Goal: Information Seeking & Learning: Learn about a topic

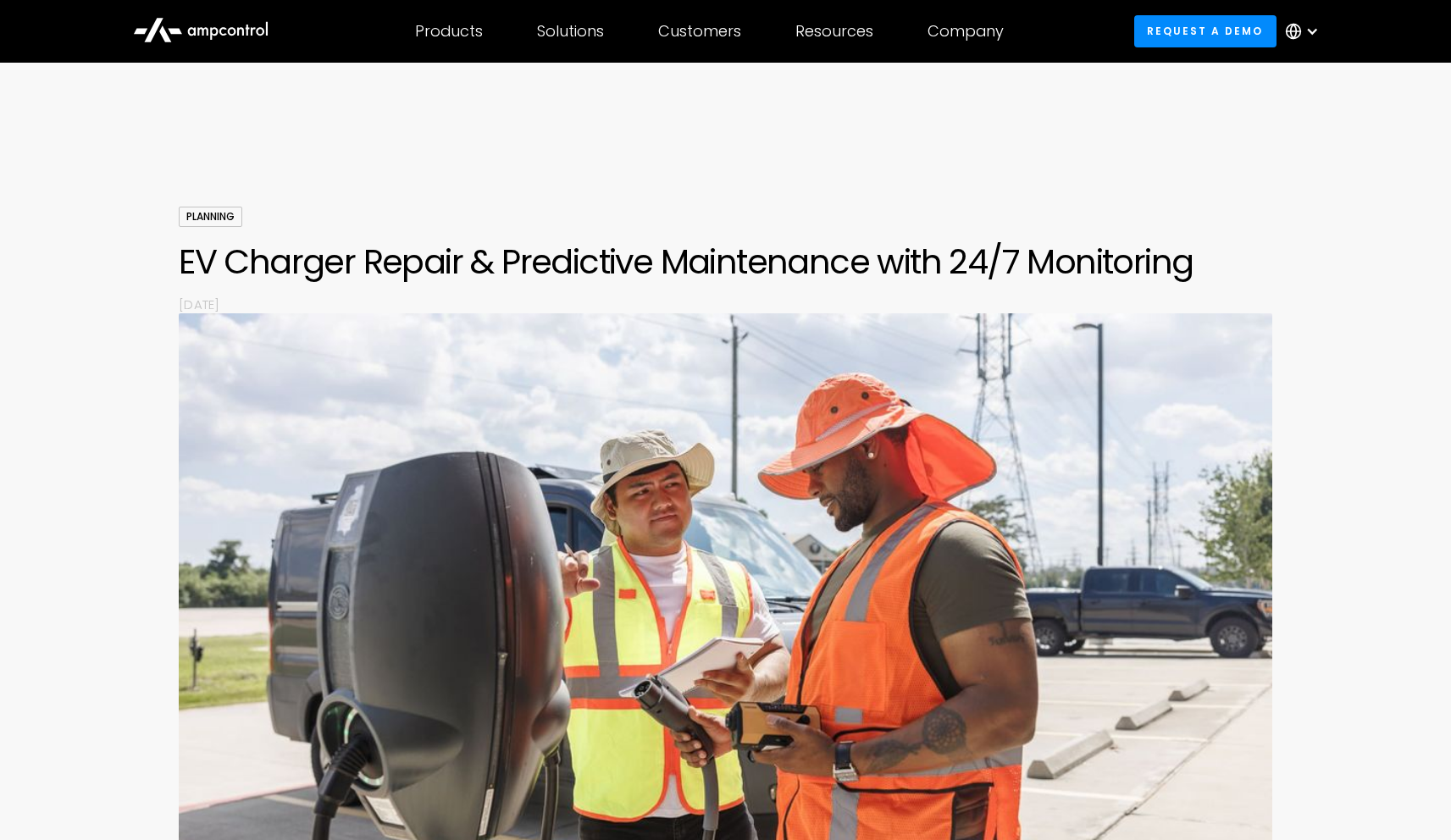
click at [662, 271] on h1 "EV Charger Repair & Predictive Maintenance with 24/7 Monitoring" at bounding box center [725, 262] width 1092 height 41
click at [662, 272] on h1 "EV Charger Repair & Predictive Maintenance with 24/7 Monitoring" at bounding box center [725, 262] width 1092 height 41
click at [664, 274] on h1 "EV Charger Repair & Predictive Maintenance with 24/7 Monitoring" at bounding box center [725, 262] width 1092 height 41
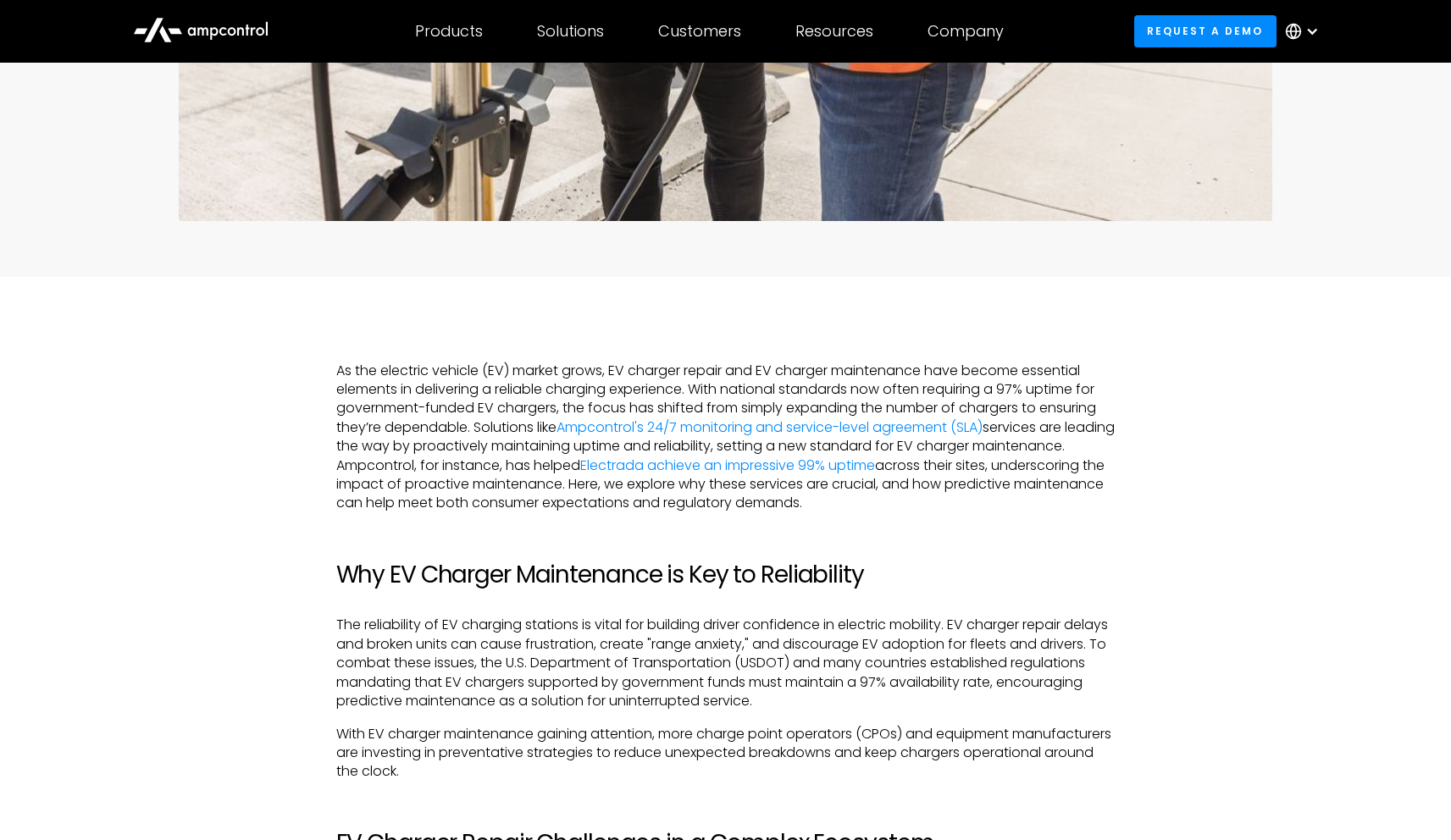
scroll to position [823, 0]
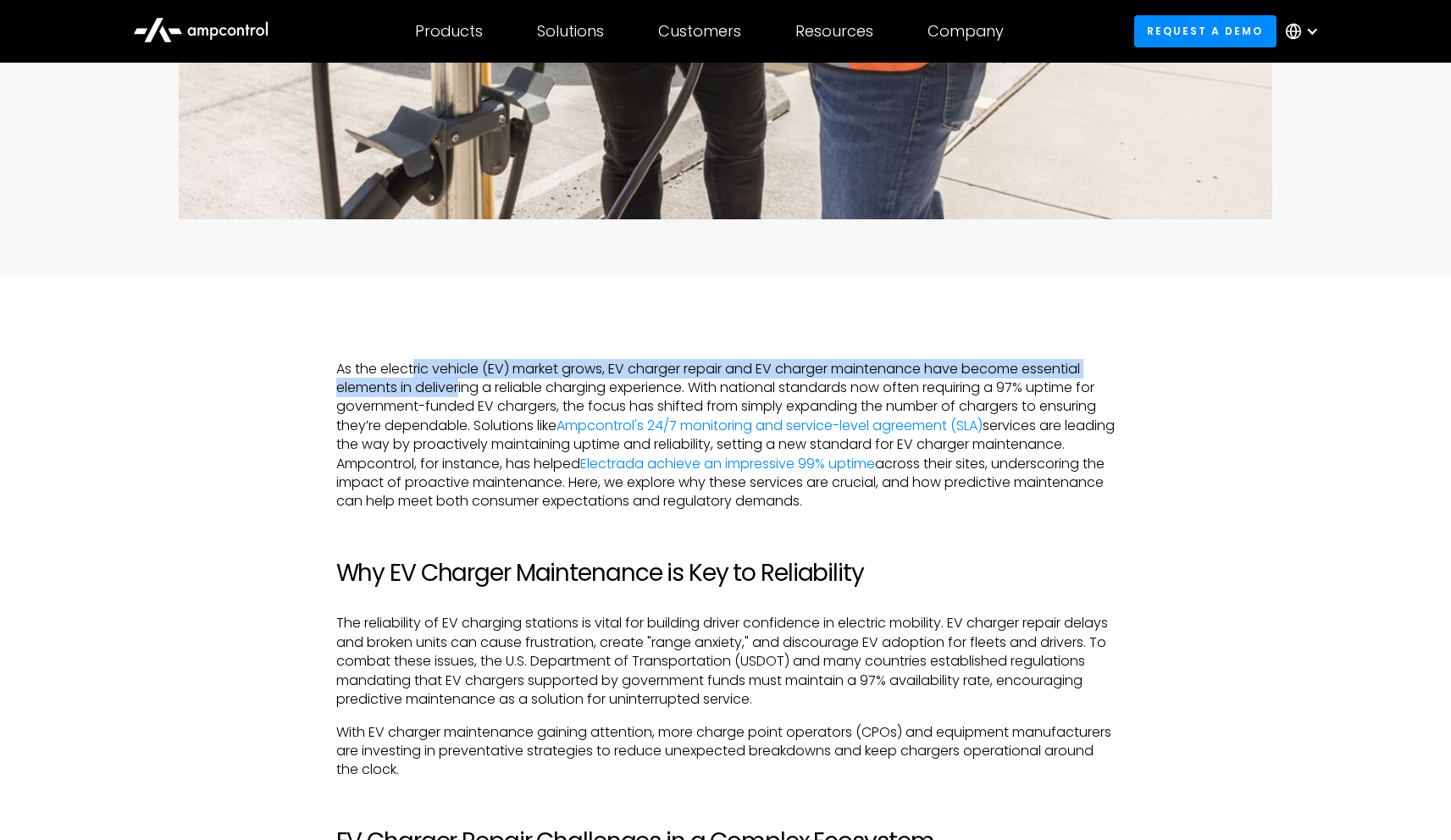
drag, startPoint x: 414, startPoint y: 363, endPoint x: 464, endPoint y: 394, distance: 58.8
click at [461, 393] on p "As the electric vehicle (EV) market grows, EV charger repair and EV charger mai…" at bounding box center [726, 435] width 779 height 152
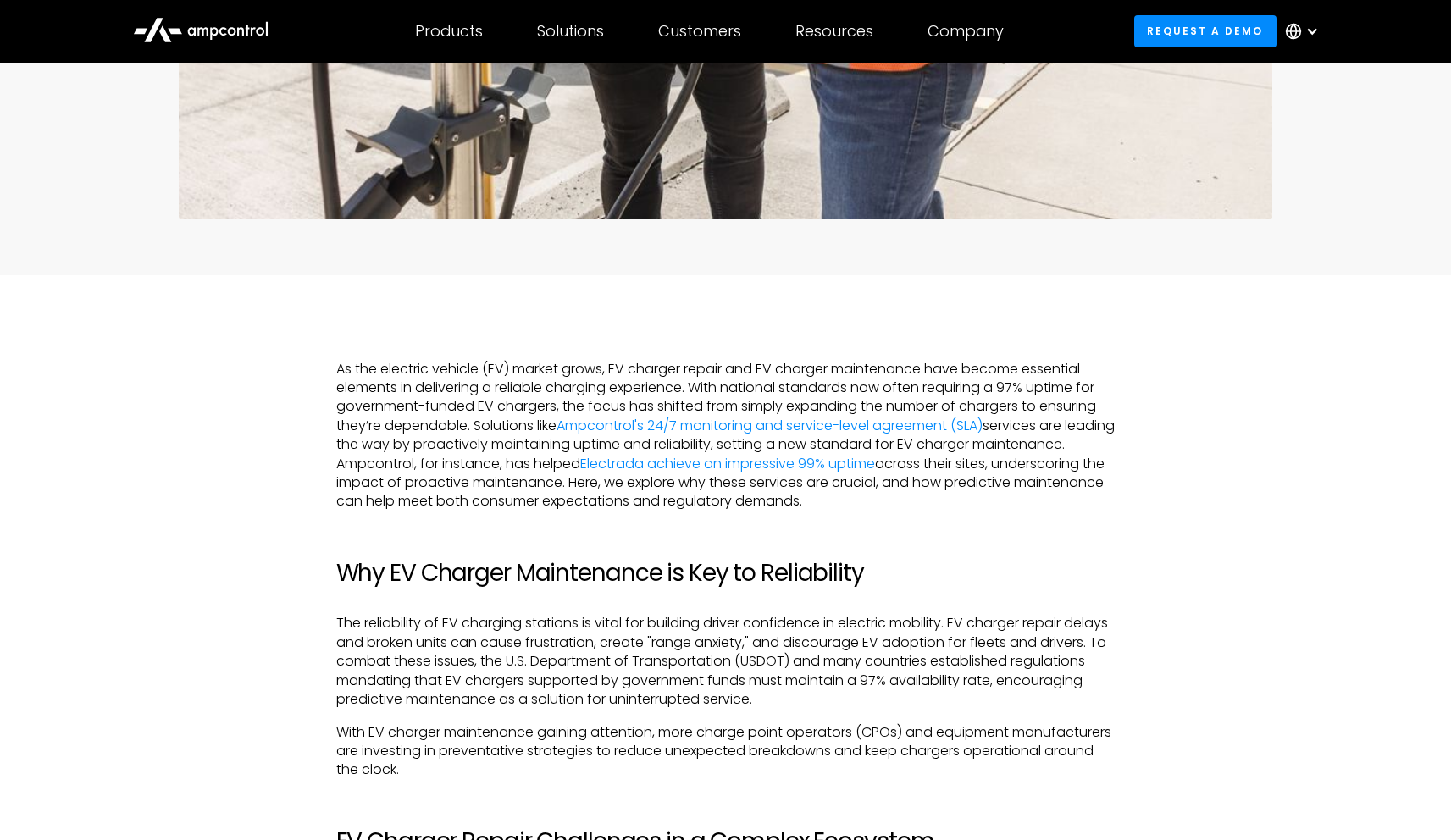
click at [466, 394] on p "As the electric vehicle (EV) market grows, EV charger repair and EV charger mai…" at bounding box center [726, 435] width 779 height 152
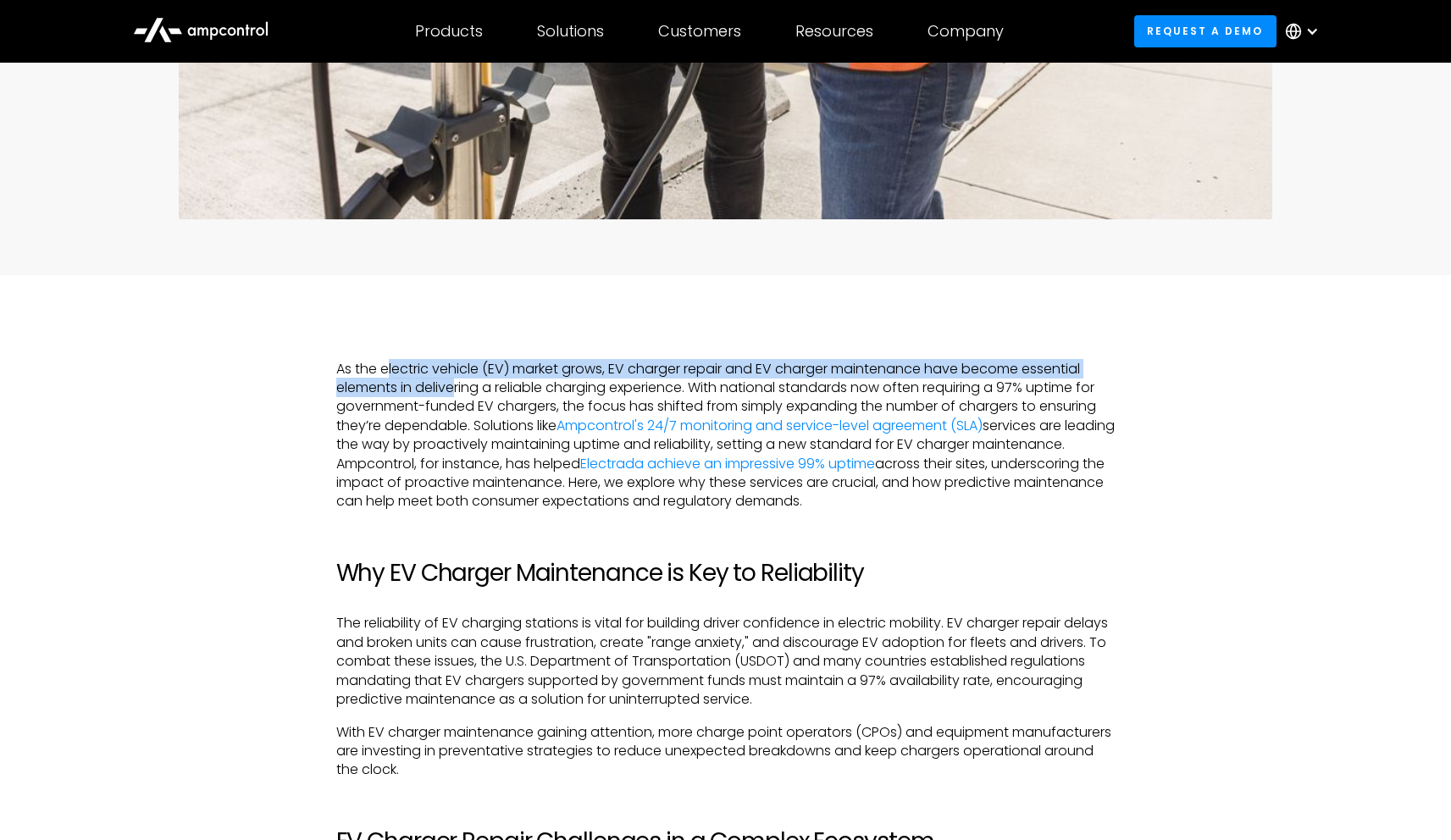
drag, startPoint x: 416, startPoint y: 370, endPoint x: 459, endPoint y: 395, distance: 49.7
click at [459, 395] on p "As the electric vehicle (EV) market grows, EV charger repair and EV charger mai…" at bounding box center [726, 435] width 779 height 152
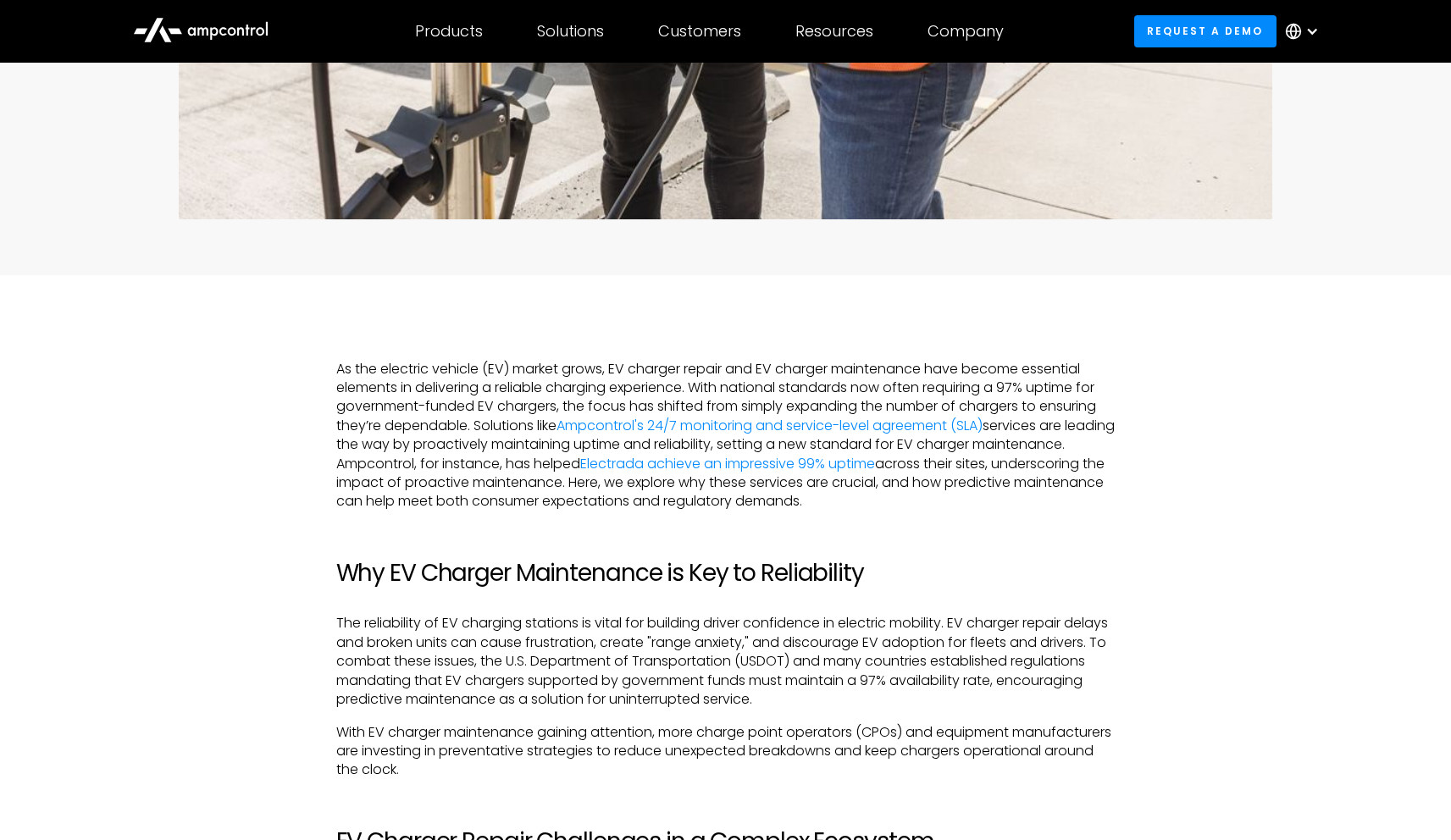
click at [462, 395] on p "As the electric vehicle (EV) market grows, EV charger repair and EV charger mai…" at bounding box center [726, 435] width 779 height 152
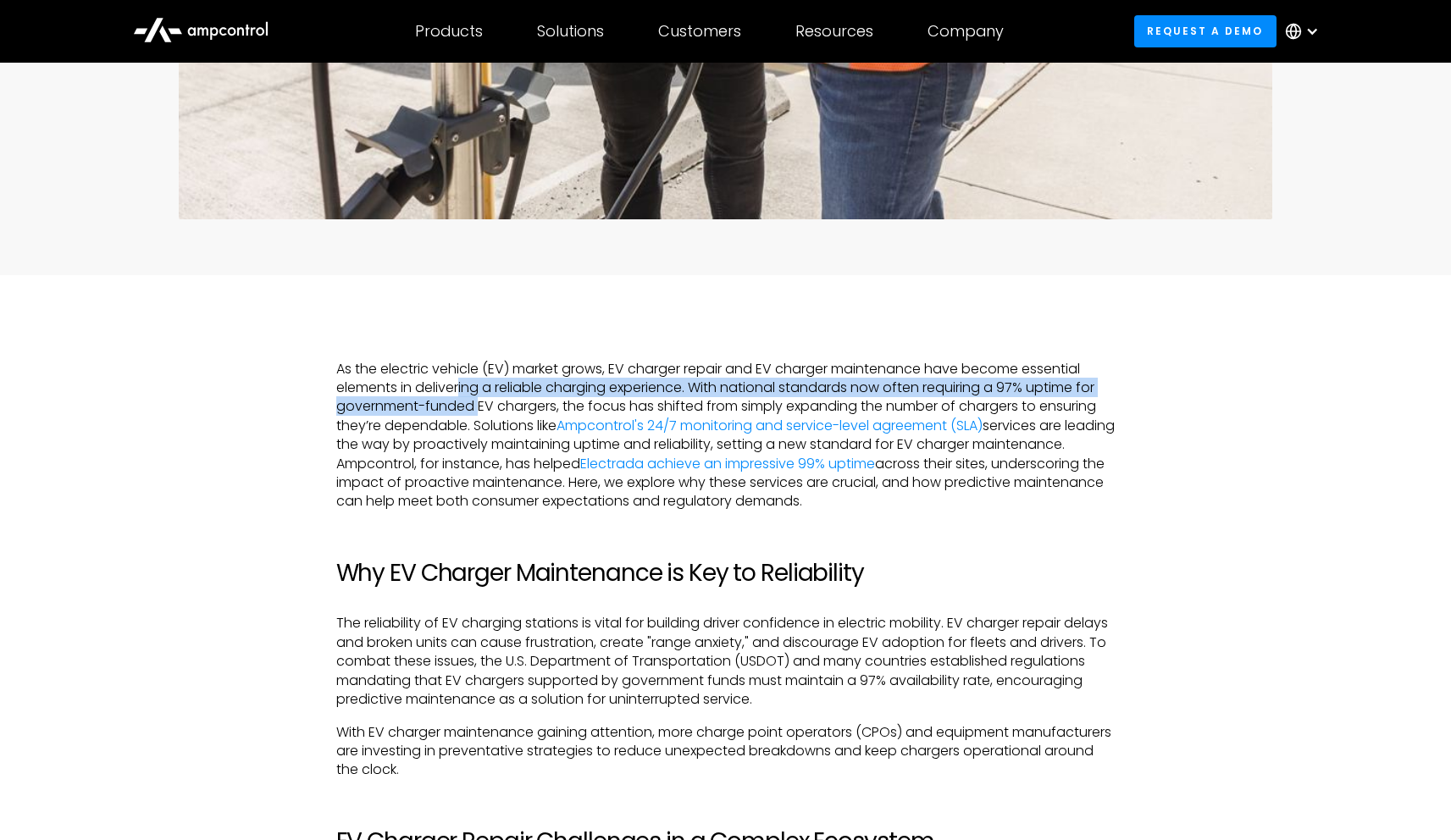
drag, startPoint x: 461, startPoint y: 389, endPoint x: 481, endPoint y: 415, distance: 32.8
click at [481, 415] on p "As the electric vehicle (EV) market grows, EV charger repair and EV charger mai…" at bounding box center [726, 435] width 779 height 152
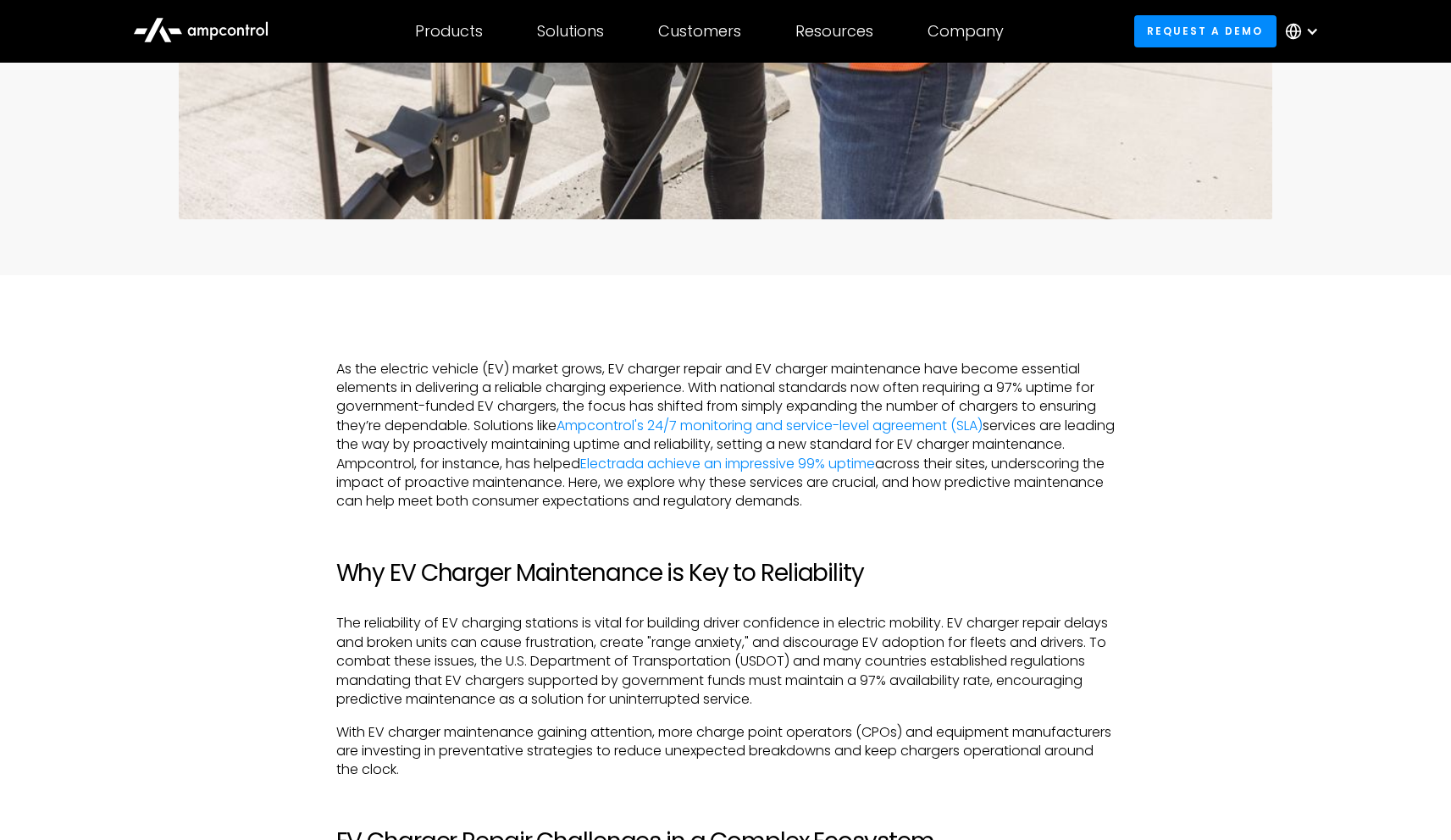
click at [482, 416] on p "As the electric vehicle (EV) market grows, EV charger repair and EV charger mai…" at bounding box center [726, 435] width 779 height 152
drag, startPoint x: 491, startPoint y: 448, endPoint x: 509, endPoint y: 446, distance: 18.1
click at [492, 448] on p "As the electric vehicle (EV) market grows, EV charger repair and EV charger mai…" at bounding box center [726, 435] width 779 height 152
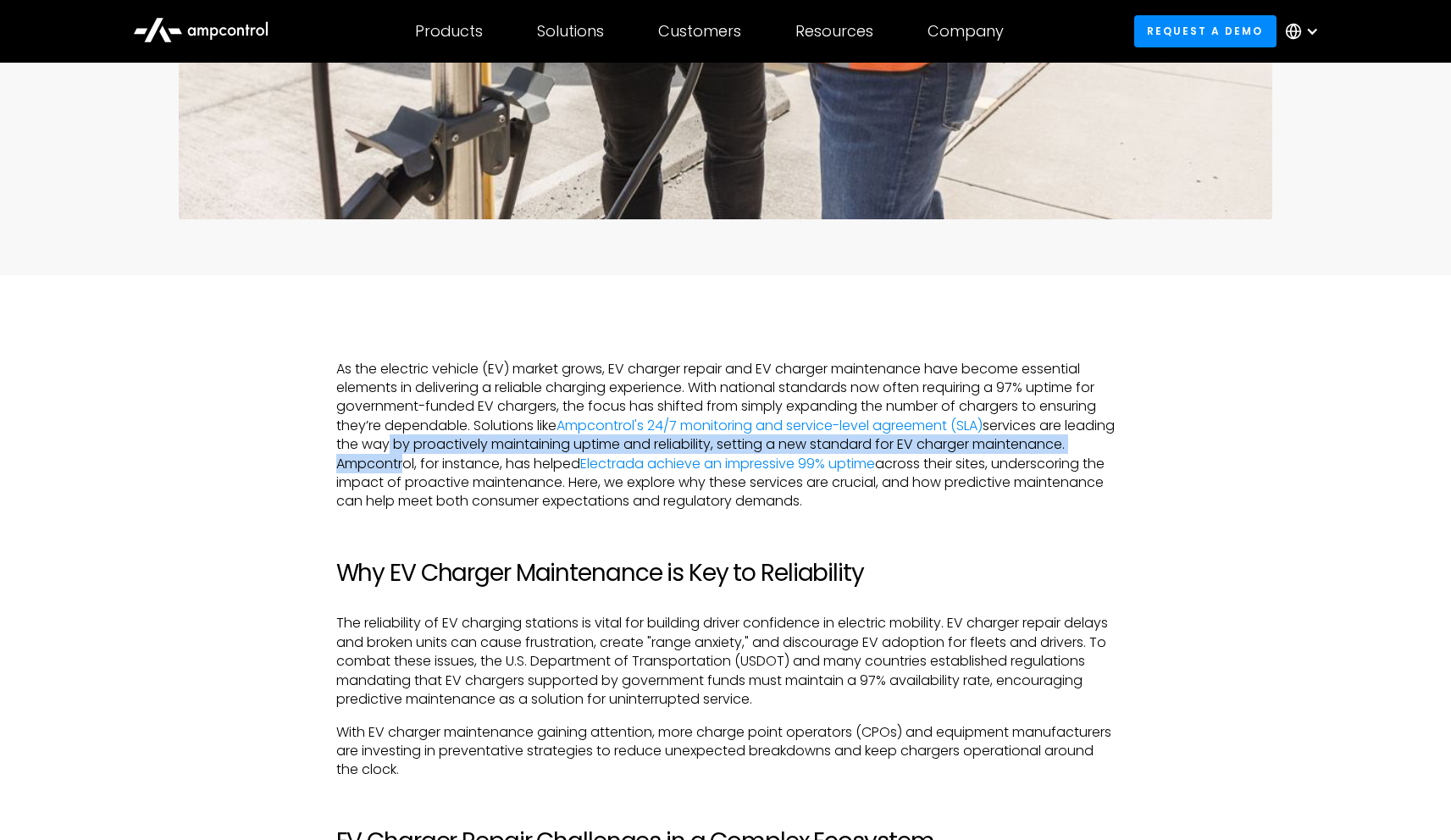
drag, startPoint x: 435, startPoint y: 443, endPoint x: 498, endPoint y: 461, distance: 65.5
click at [498, 461] on p "As the electric vehicle (EV) market grows, EV charger repair and EV charger mai…" at bounding box center [726, 435] width 779 height 152
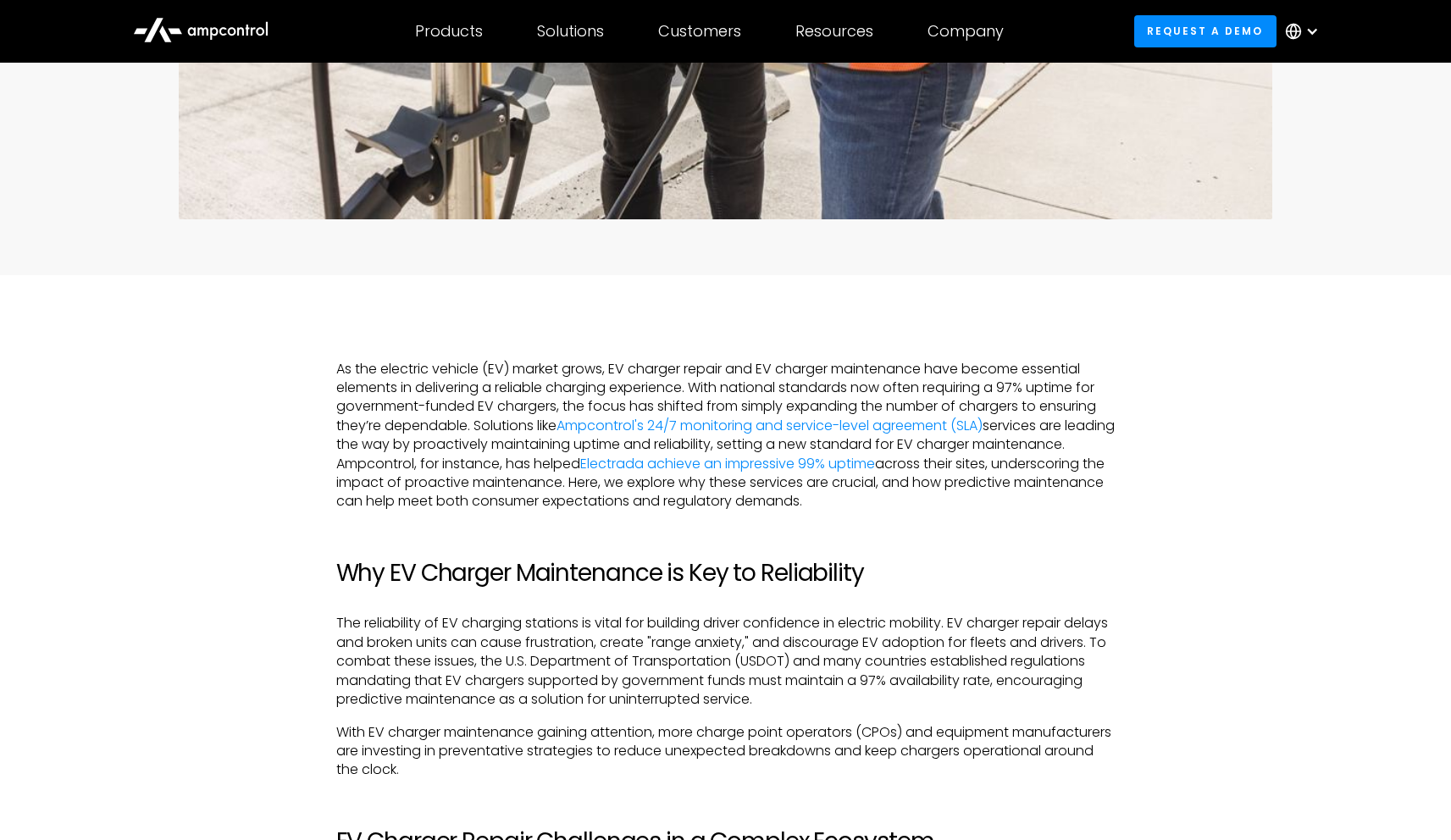
click at [500, 459] on p "As the electric vehicle (EV) market grows, EV charger repair and EV charger mai…" at bounding box center [726, 435] width 779 height 152
drag, startPoint x: 500, startPoint y: 459, endPoint x: 550, endPoint y: 460, distance: 50.0
click at [550, 460] on p "As the electric vehicle (EV) market grows, EV charger repair and EV charger mai…" at bounding box center [726, 435] width 779 height 152
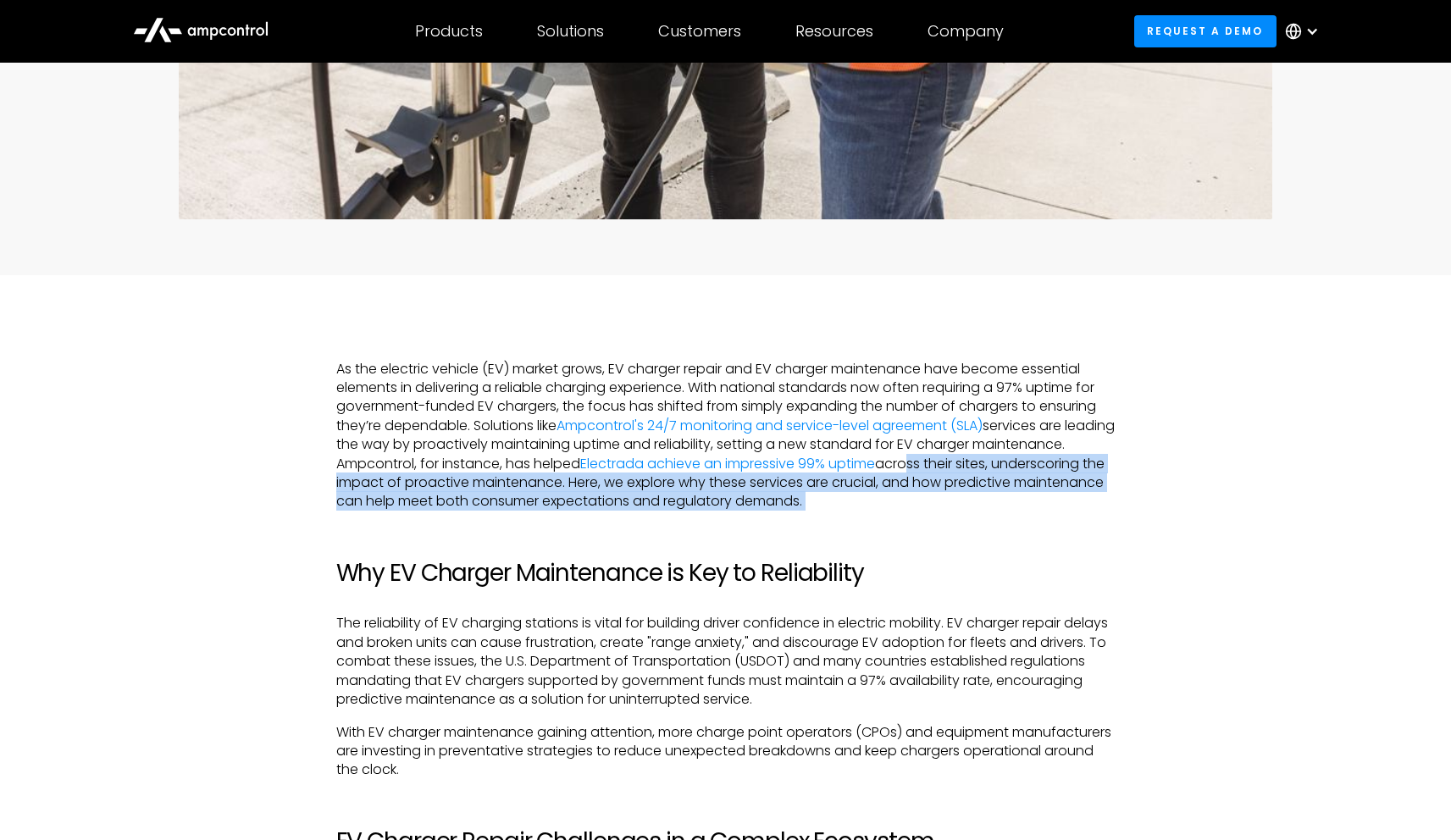
drag, startPoint x: 1020, startPoint y: 491, endPoint x: 1023, endPoint y: 536, distance: 45.1
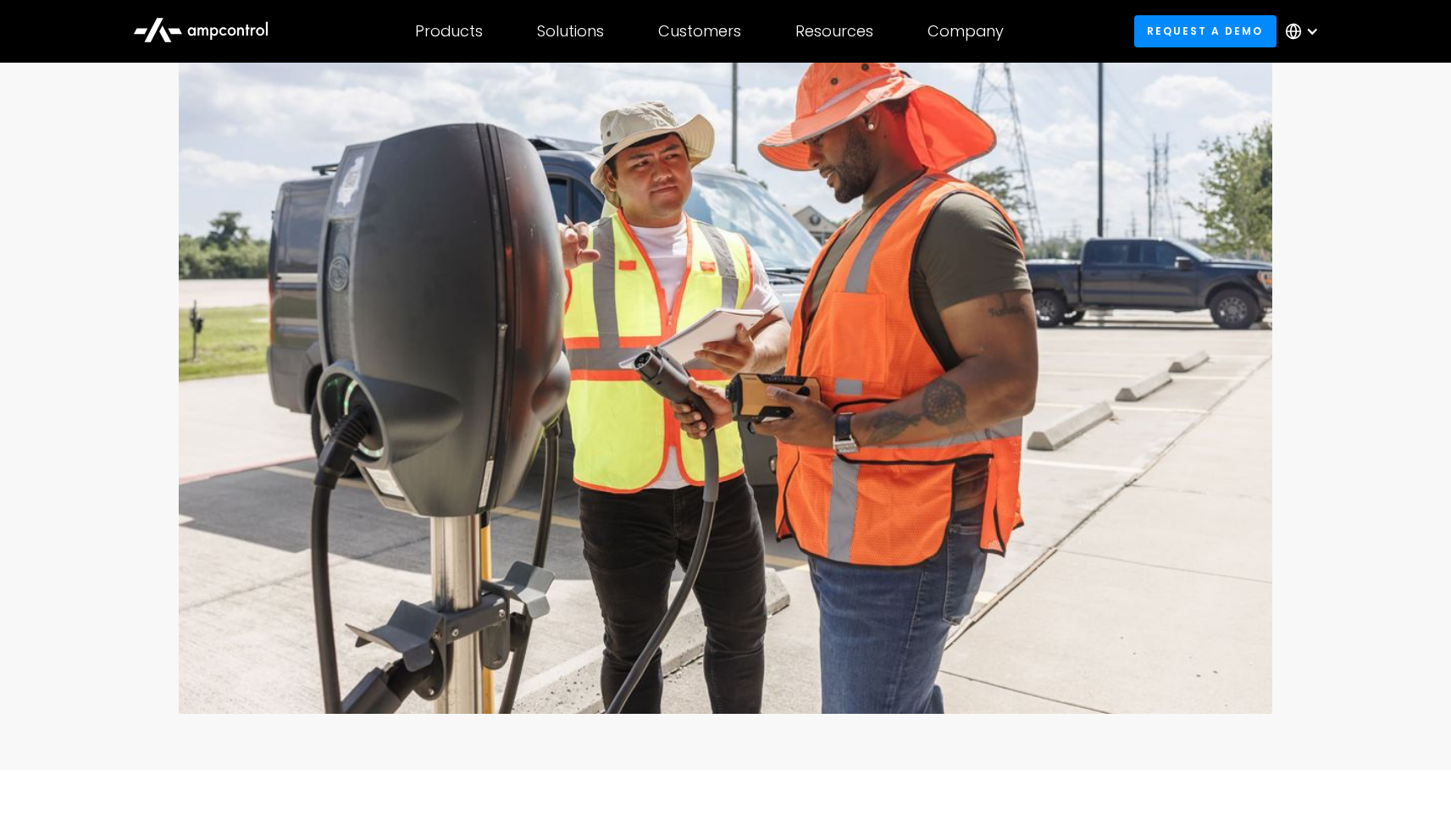
scroll to position [0, 0]
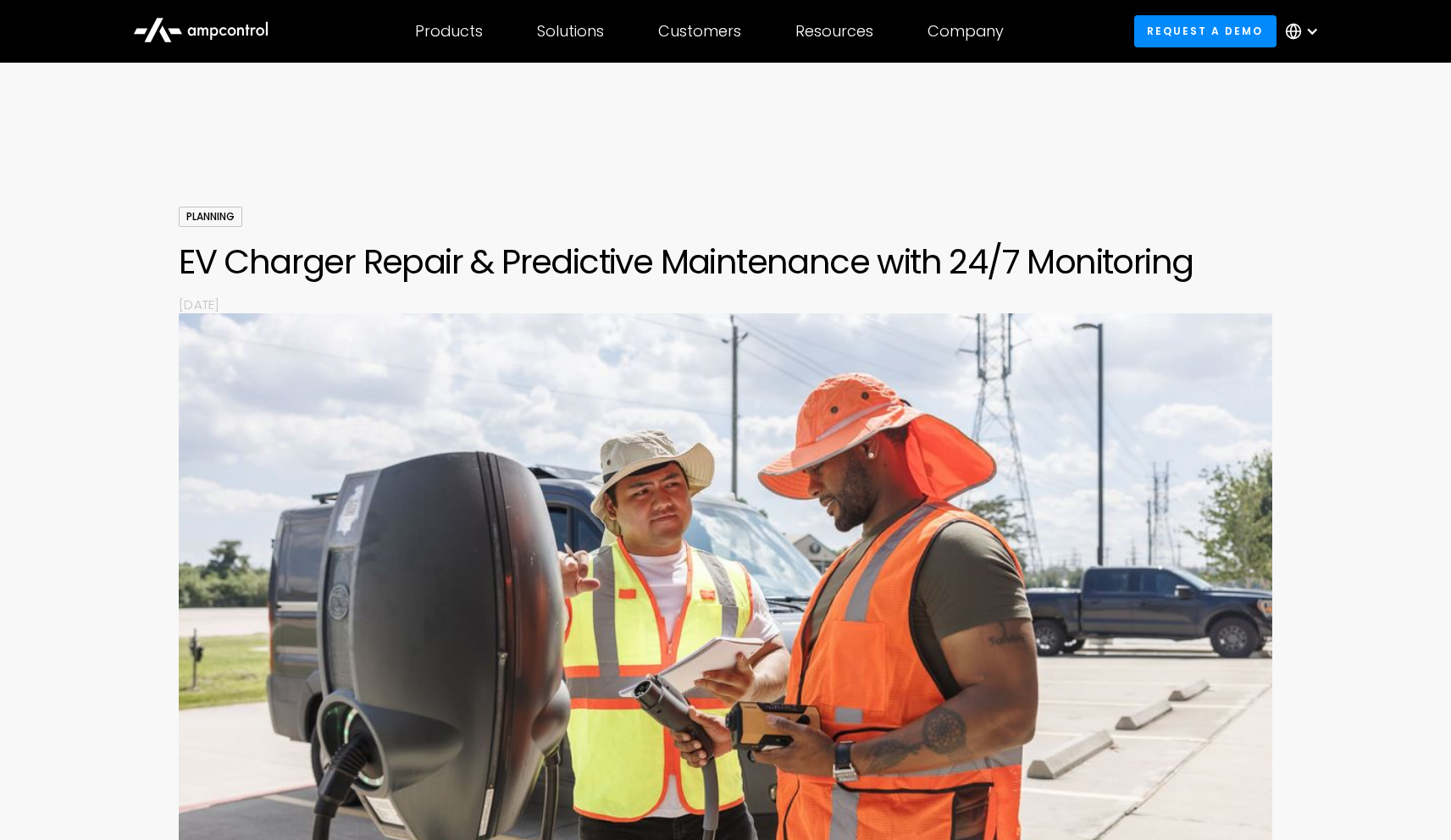
click at [267, 26] on icon at bounding box center [201, 28] width 136 height 41
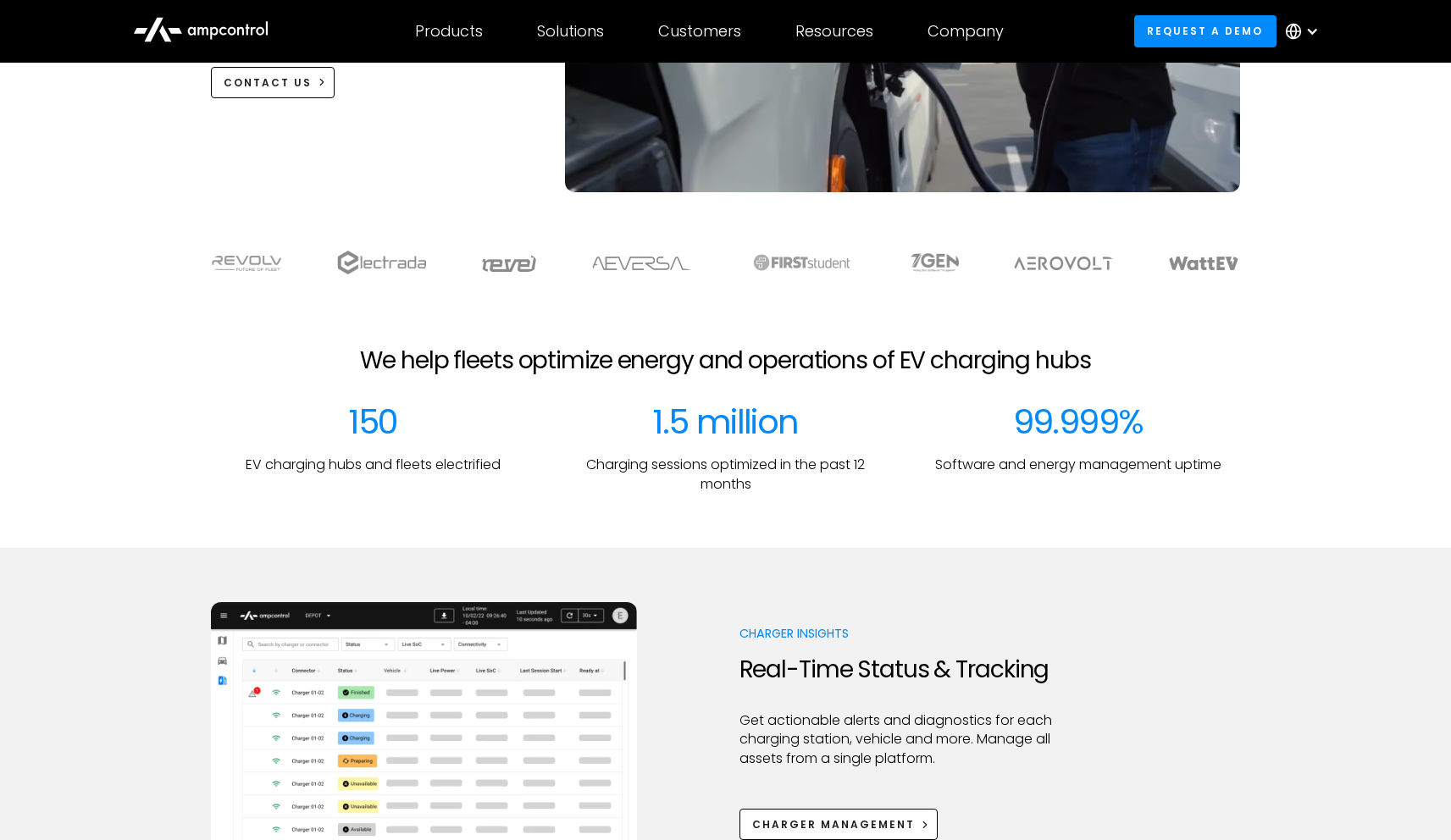
scroll to position [375, 0]
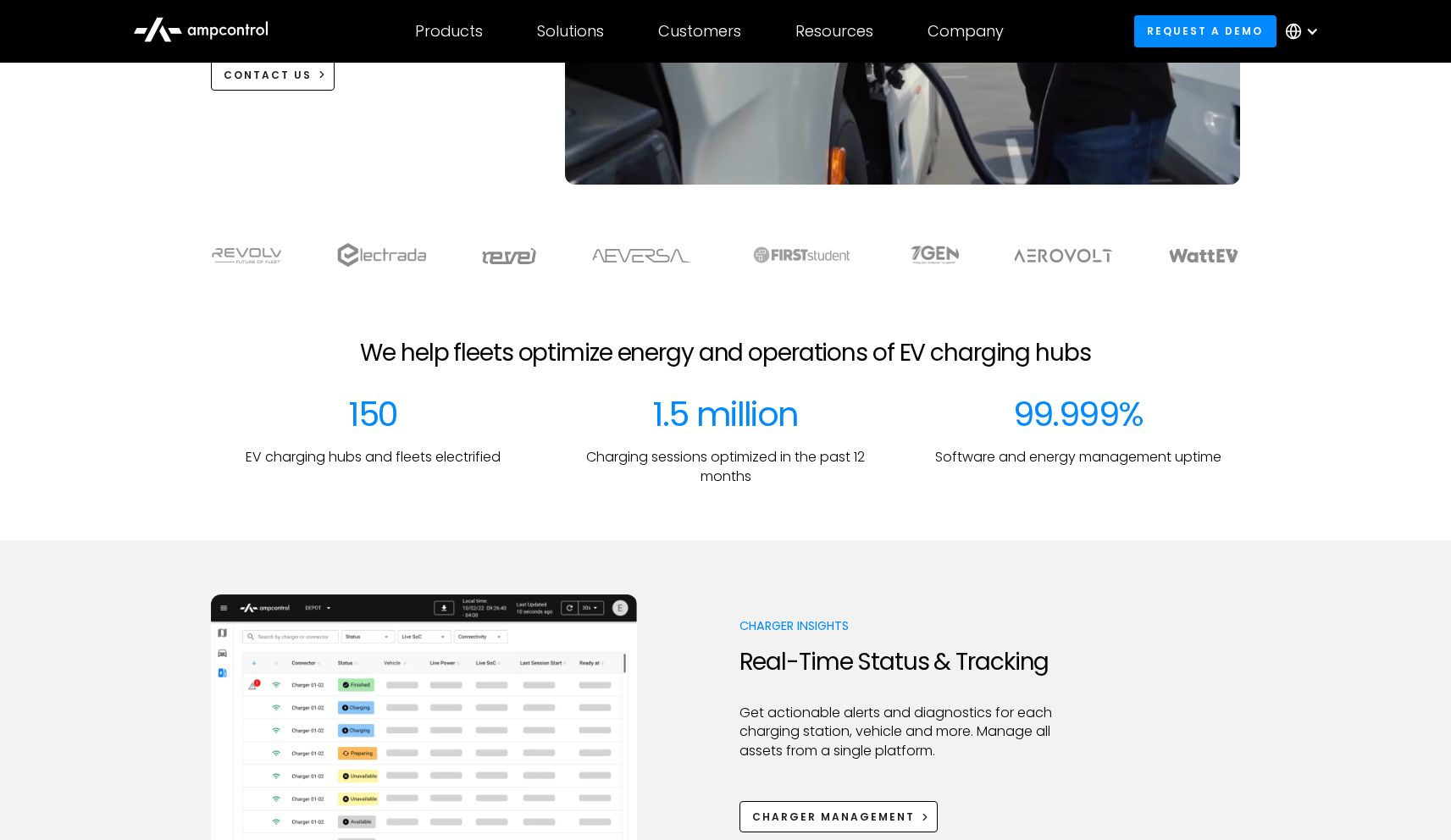
click at [552, 377] on div "We help fleets optimize energy and operations of EV charging hubs" at bounding box center [726, 367] width 1397 height 56
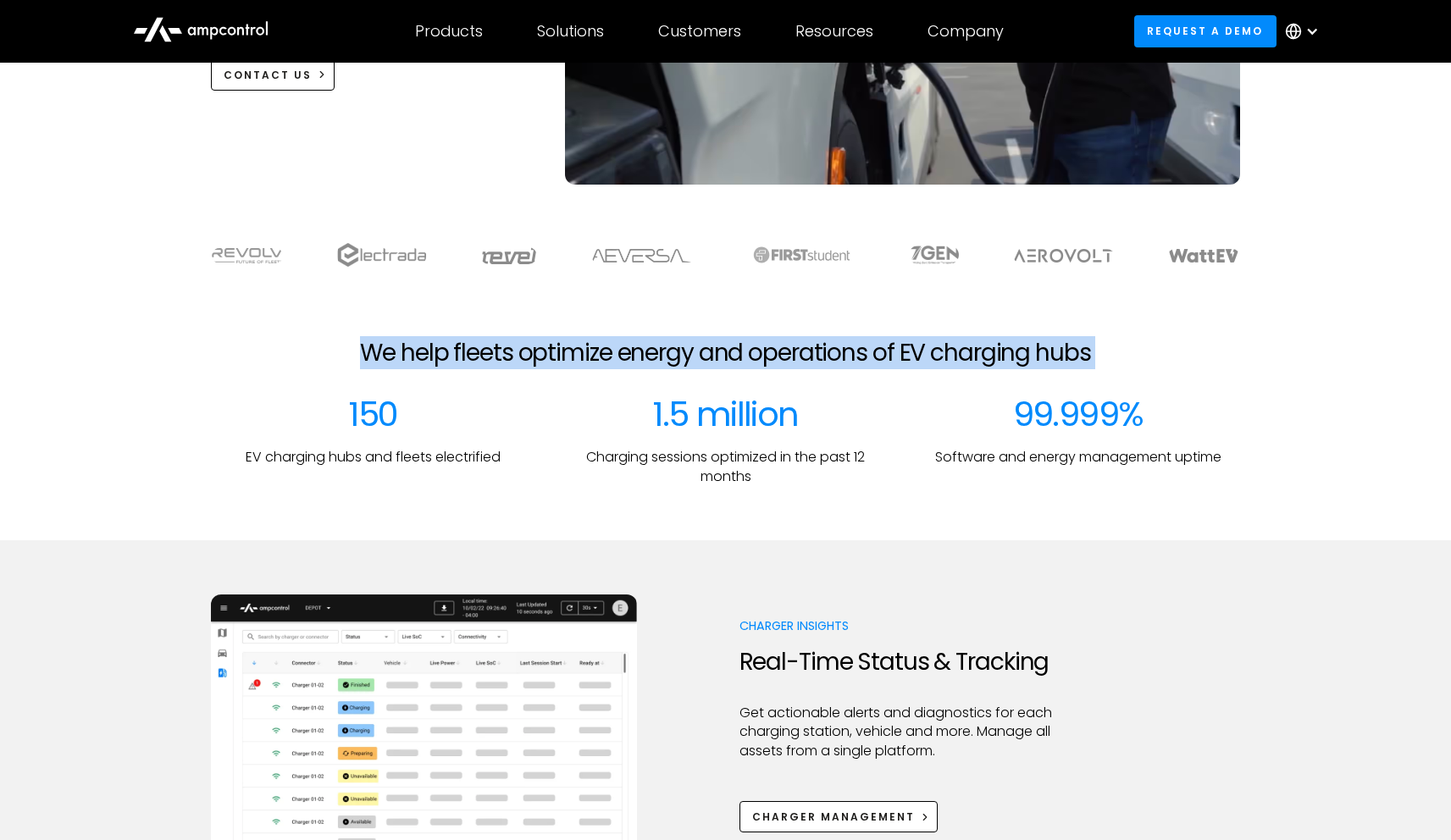
click at [553, 377] on div "We help fleets optimize energy and operations of EV charging hubs" at bounding box center [726, 367] width 1397 height 56
click at [542, 370] on div at bounding box center [542, 370] width 0 height 0
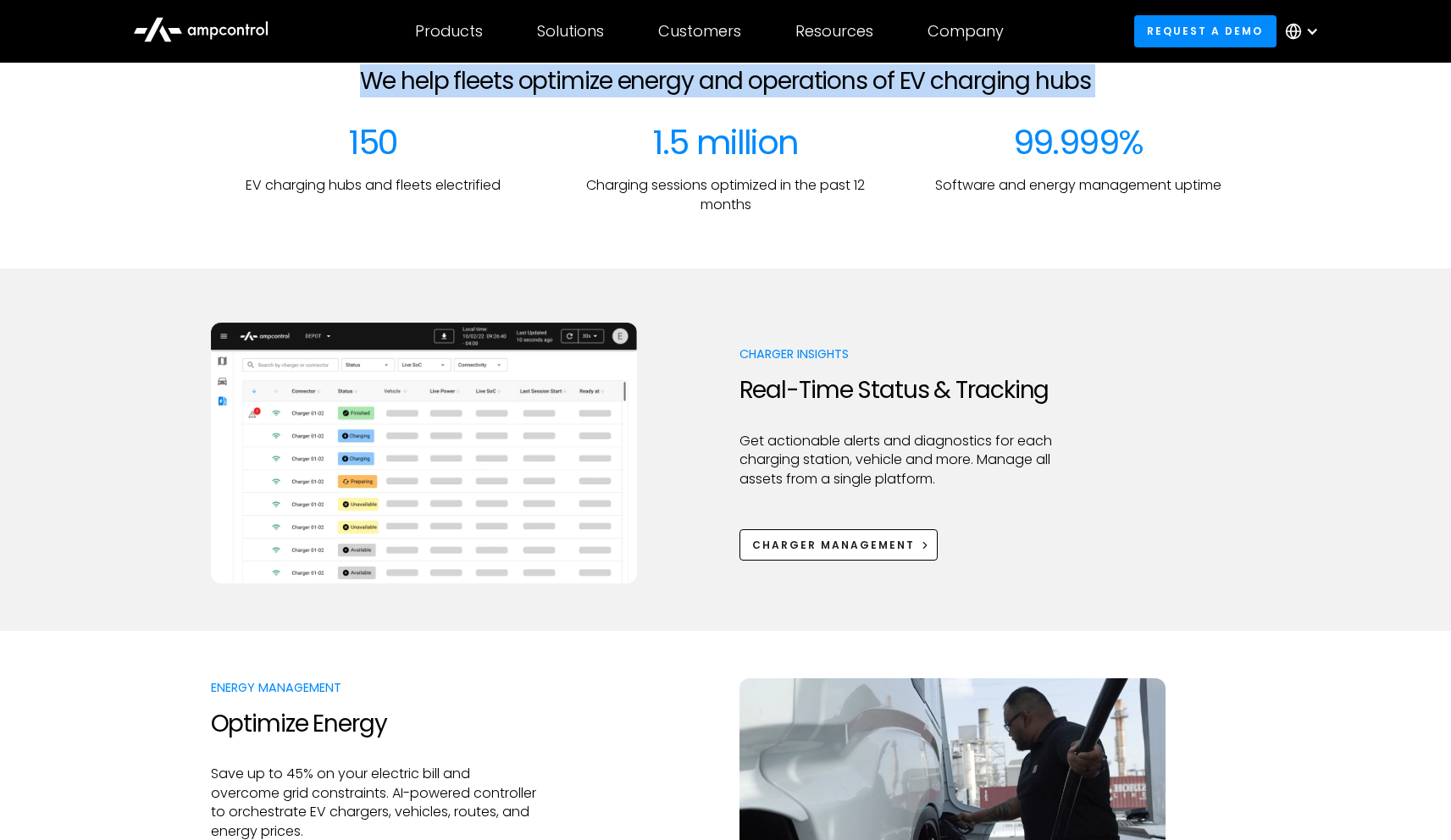
scroll to position [1421, 0]
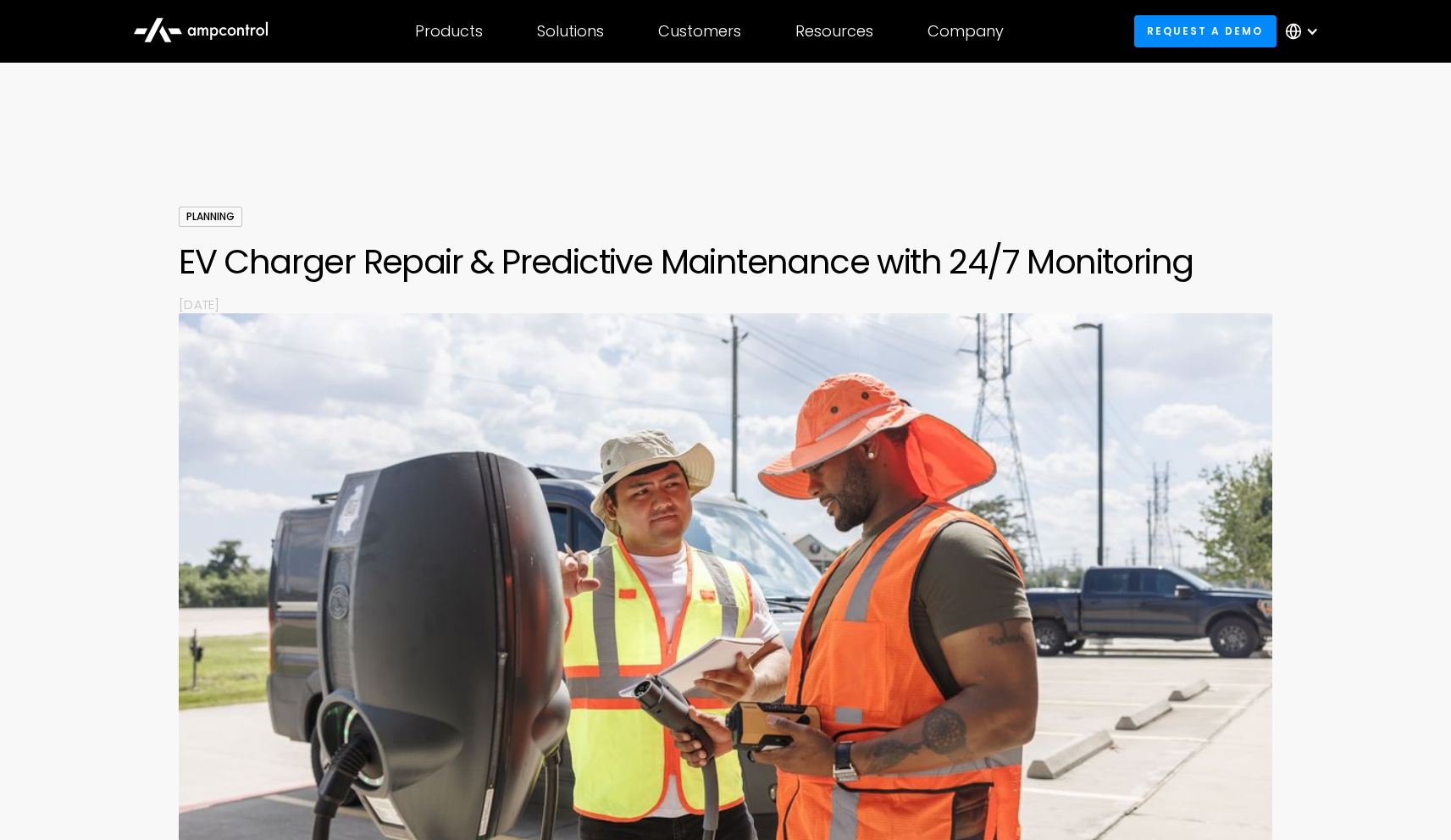
click at [256, 306] on p "[DATE]" at bounding box center [725, 305] width 1092 height 18
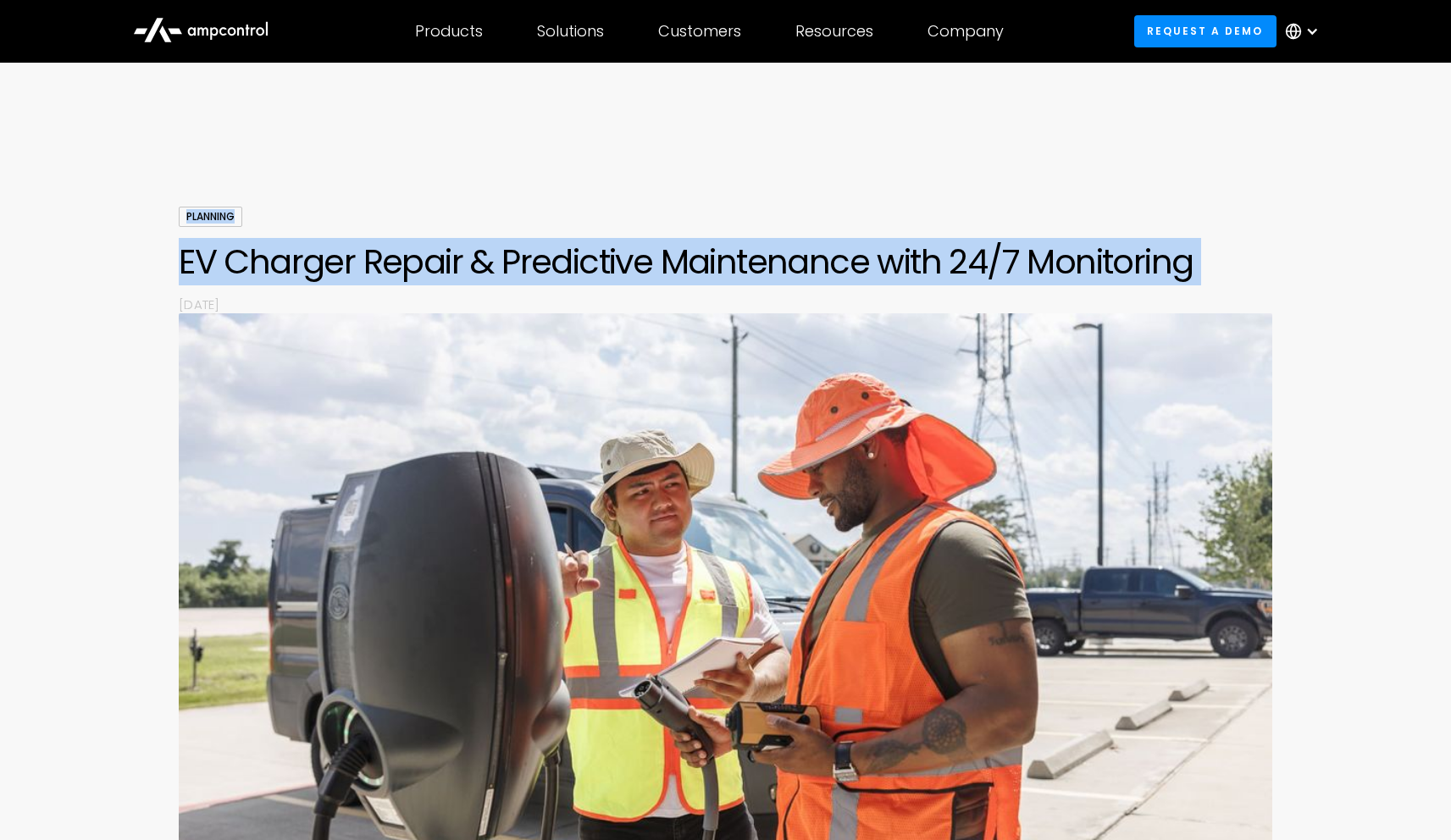
click at [256, 306] on p "[DATE]" at bounding box center [725, 305] width 1092 height 18
